Goal: Find specific page/section: Find specific page/section

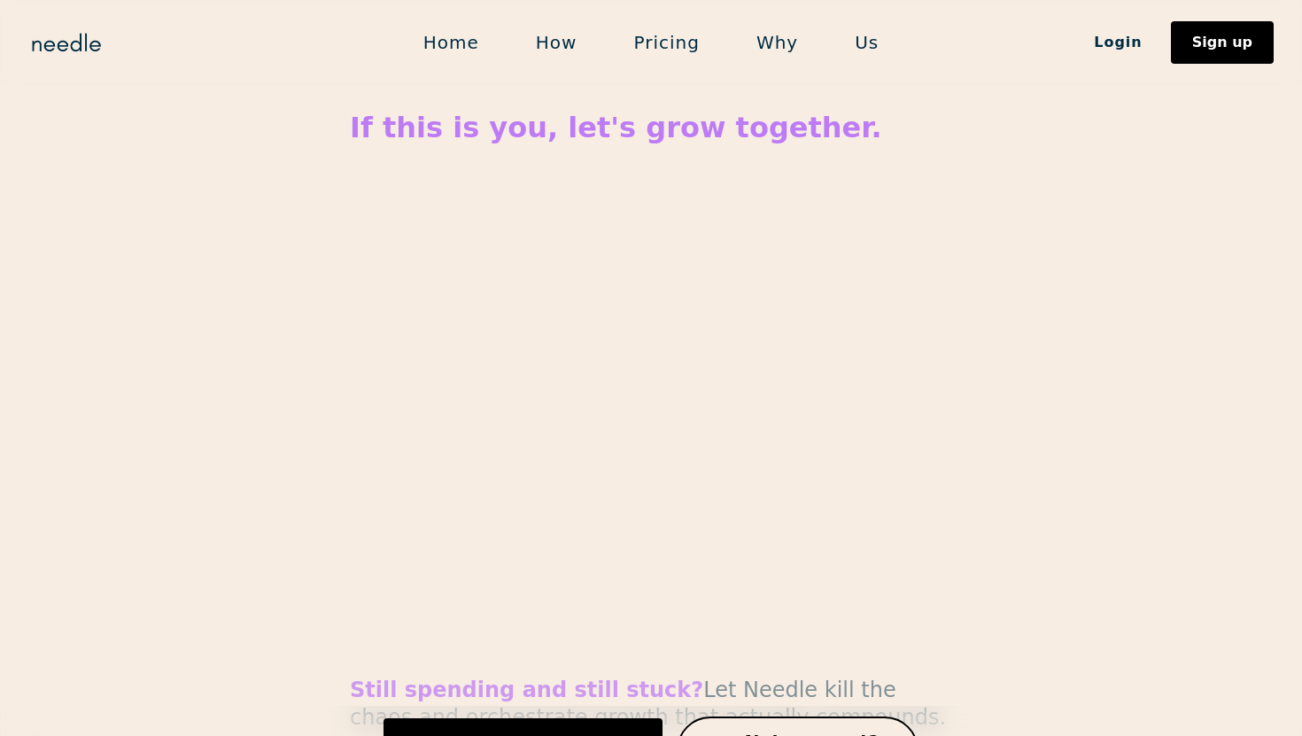
scroll to position [8004, 0]
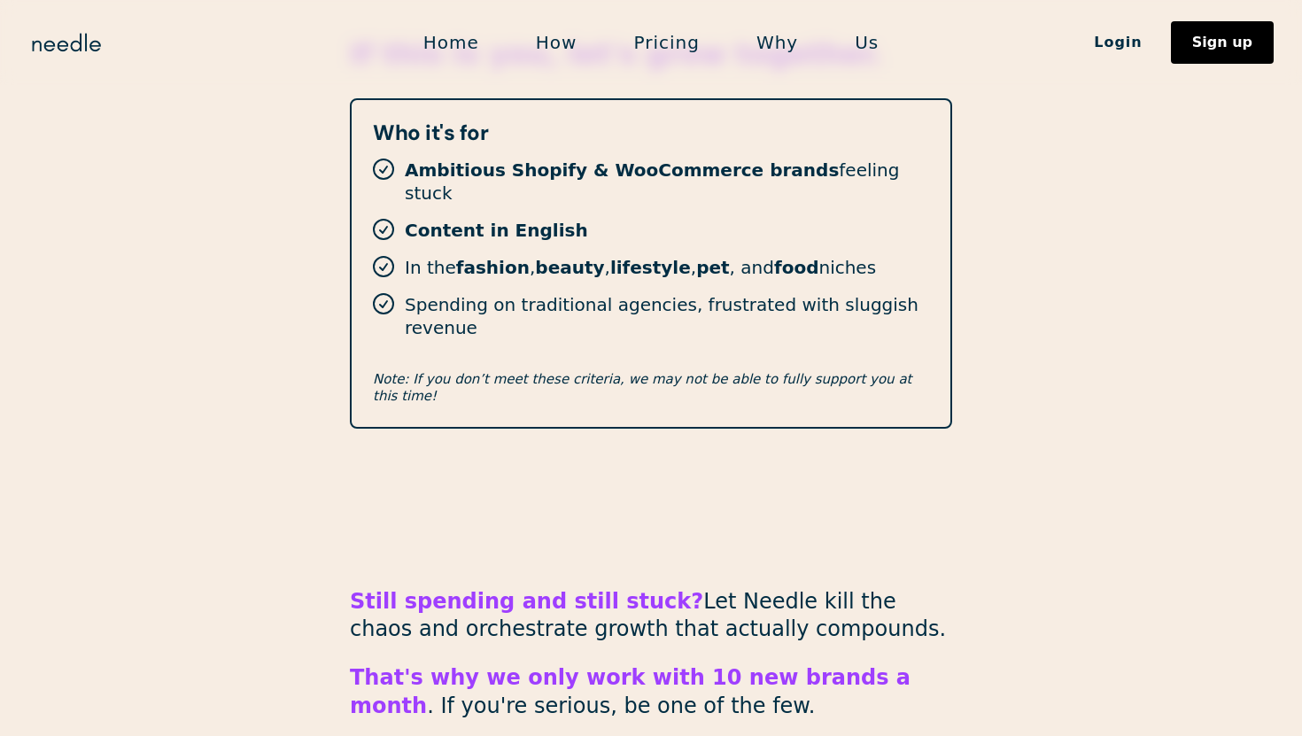
click at [867, 37] on link "Us" at bounding box center [866, 42] width 81 height 37
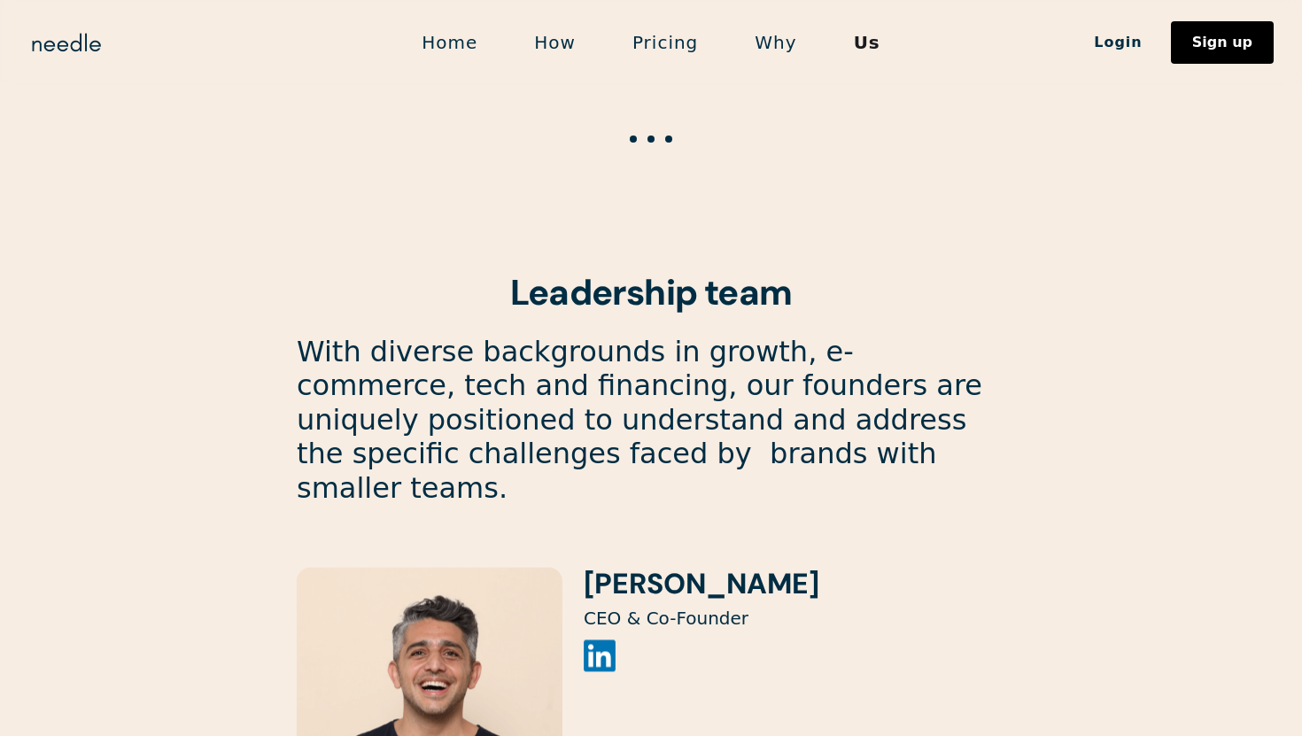
scroll to position [1577, 0]
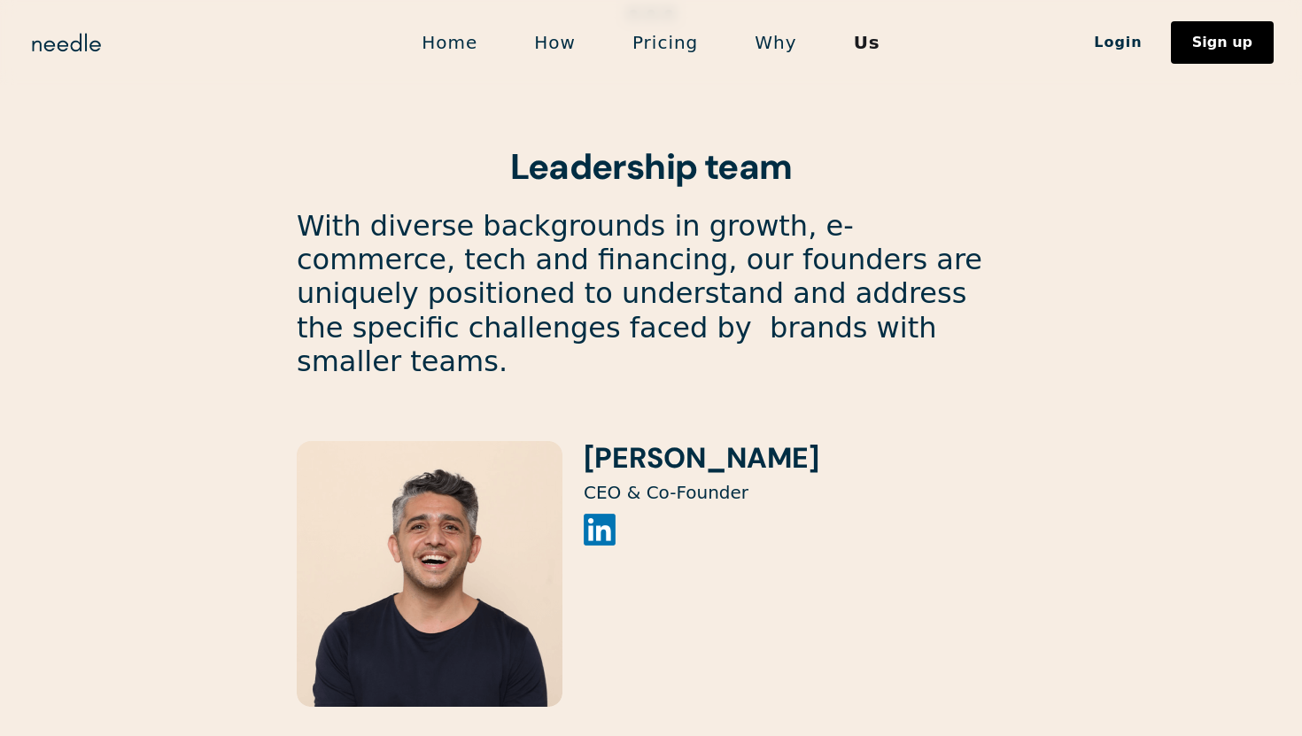
click at [590, 514] on img at bounding box center [600, 530] width 32 height 32
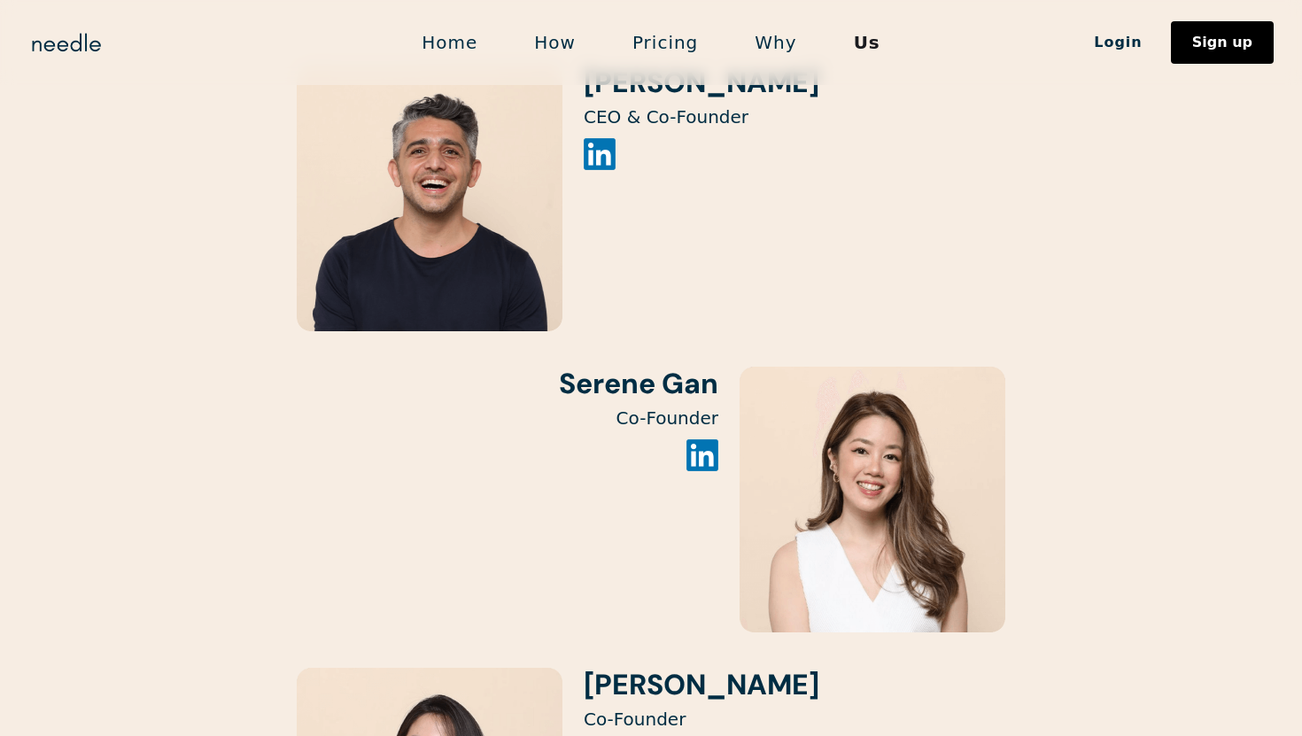
scroll to position [2073, 0]
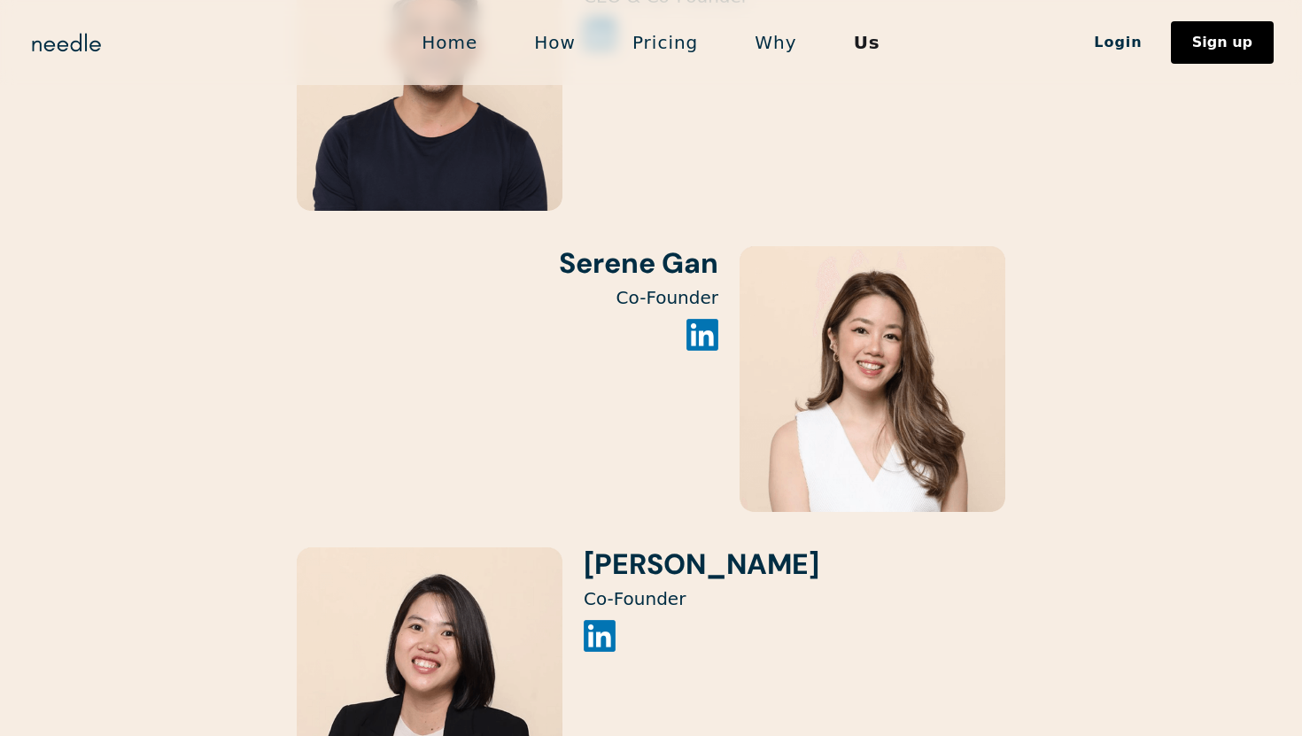
click at [712, 319] on img at bounding box center [702, 335] width 32 height 32
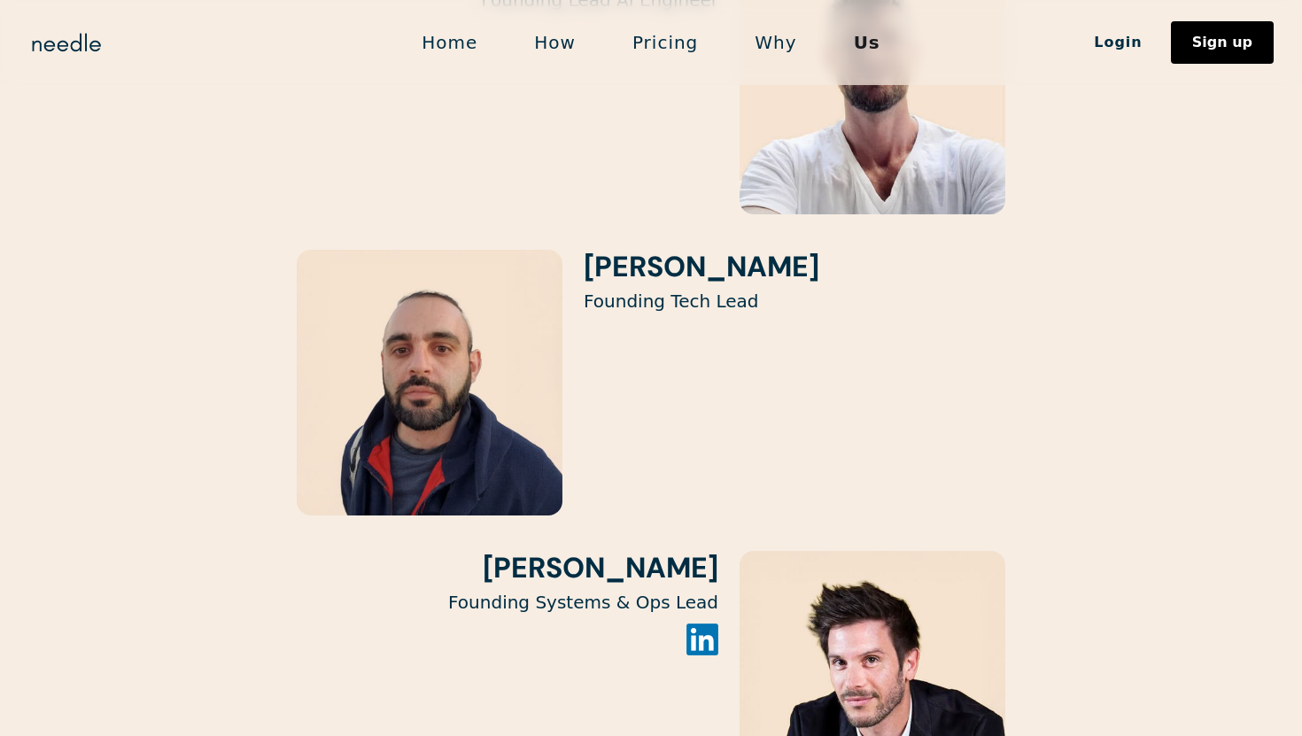
scroll to position [3001, 0]
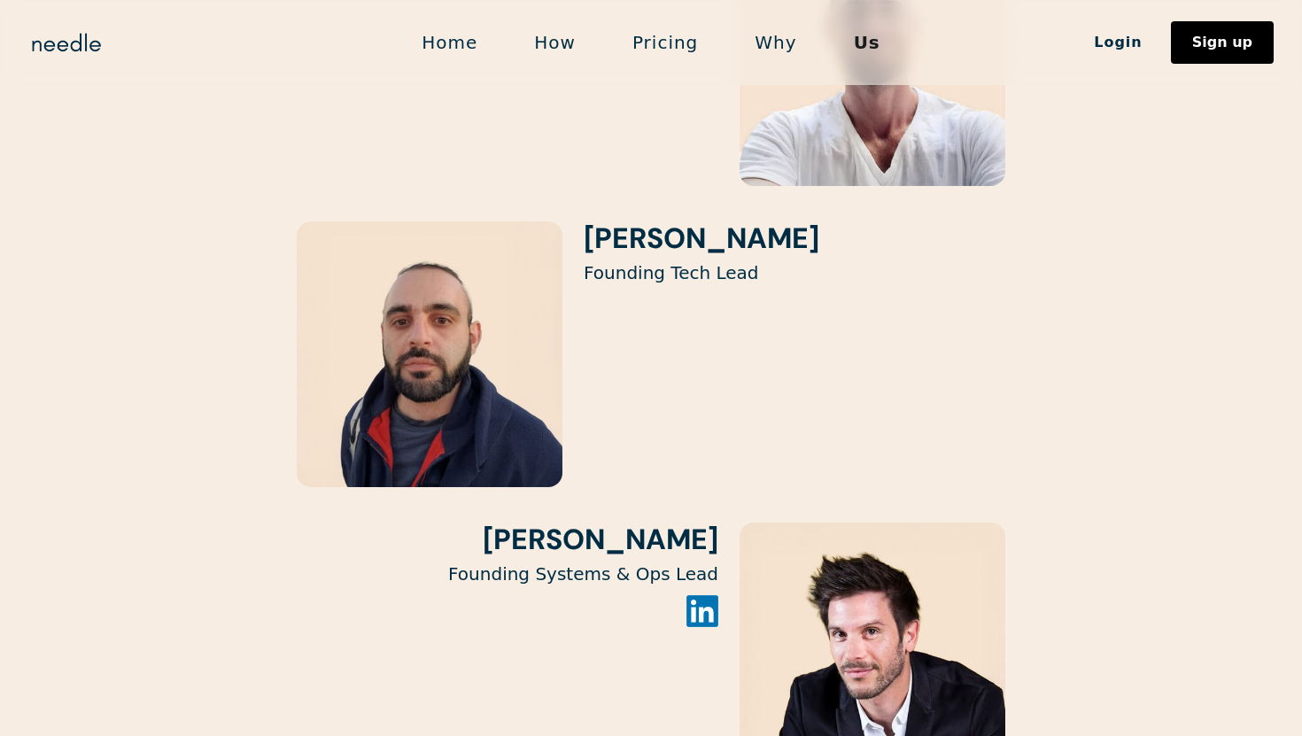
click at [714, 560] on div "Anyce Nedir Founding Systems & Ops Lead" at bounding box center [508, 578] width 422 height 112
click at [701, 595] on img at bounding box center [702, 611] width 32 height 32
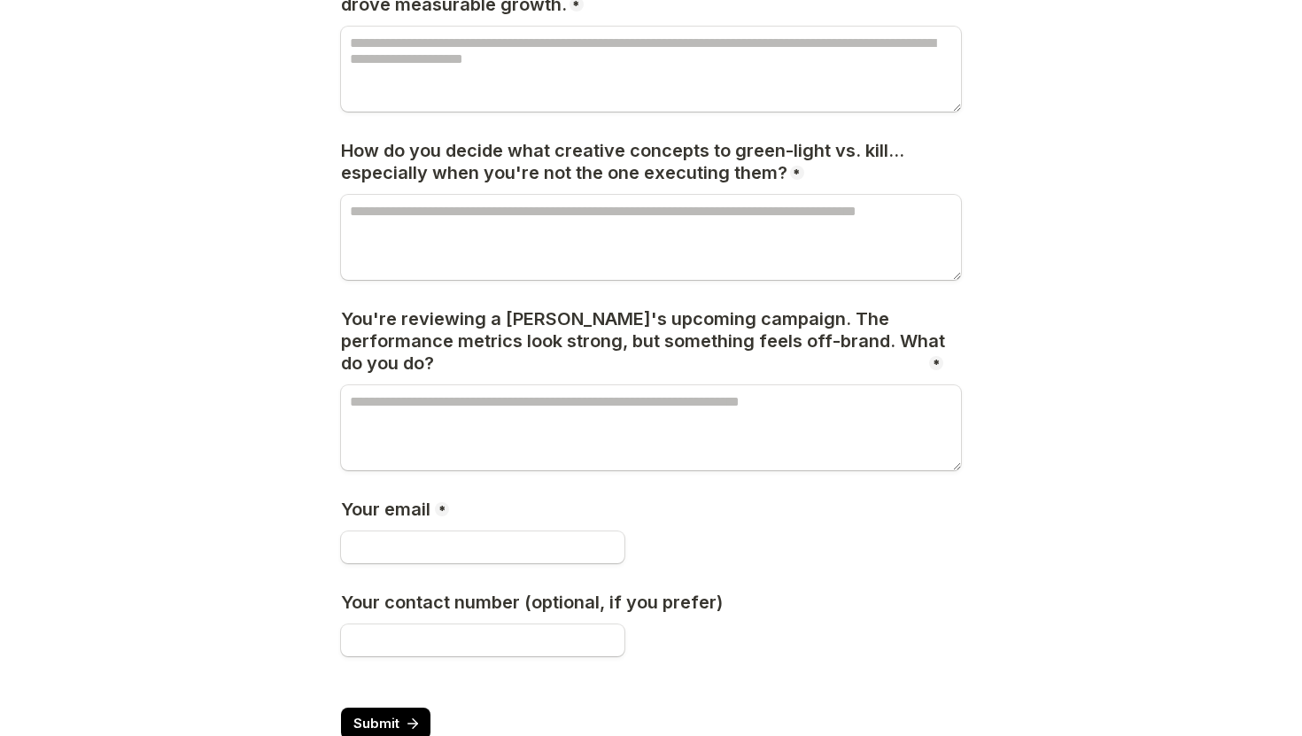
scroll to position [1515, 0]
